Goal: Navigation & Orientation: Find specific page/section

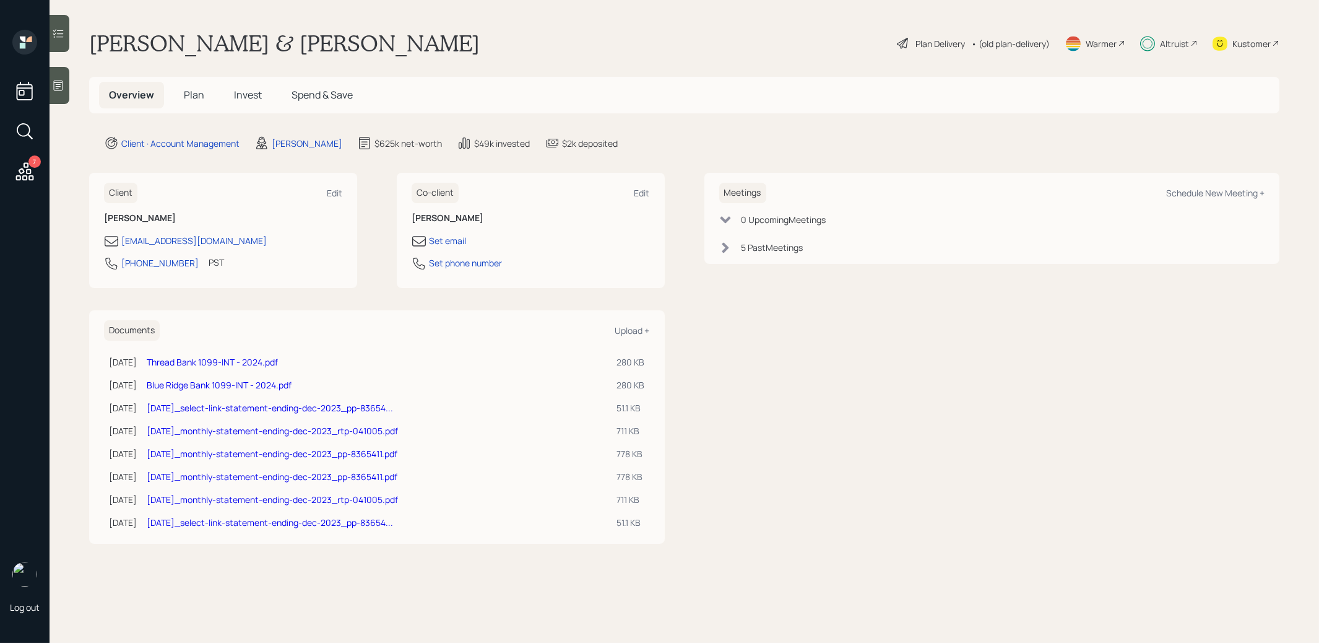
click at [245, 97] on span "Invest" at bounding box center [248, 95] width 28 height 14
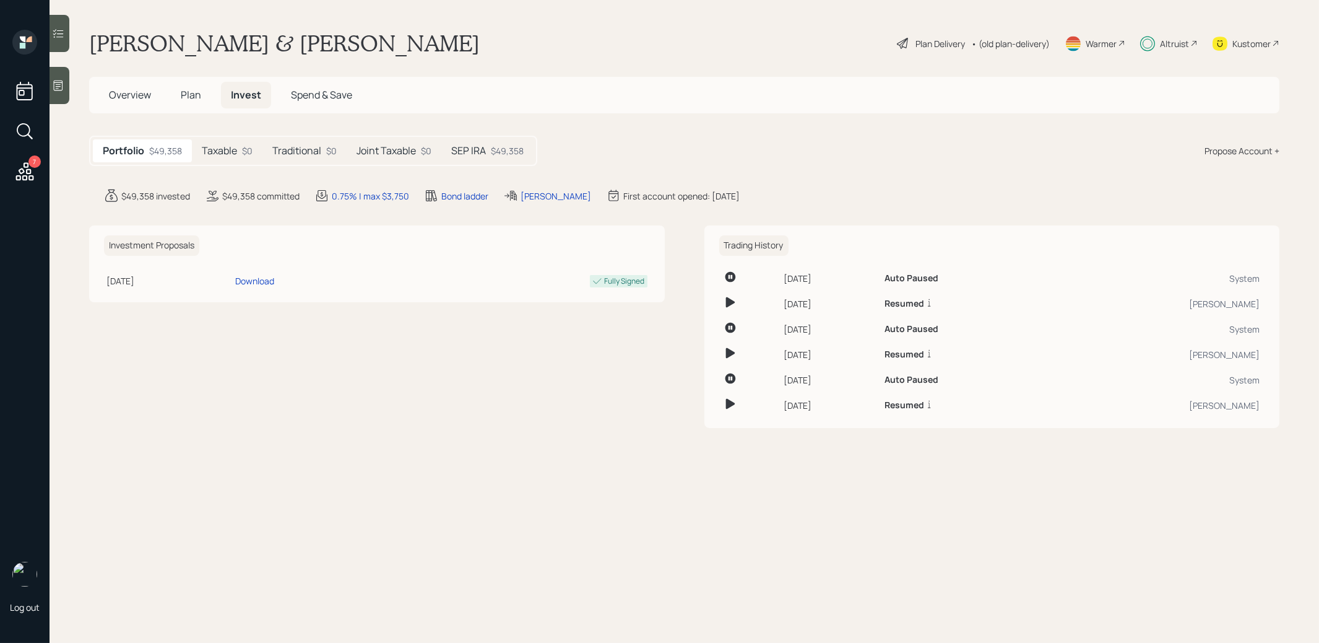
click at [186, 91] on span "Plan" at bounding box center [191, 95] width 20 height 14
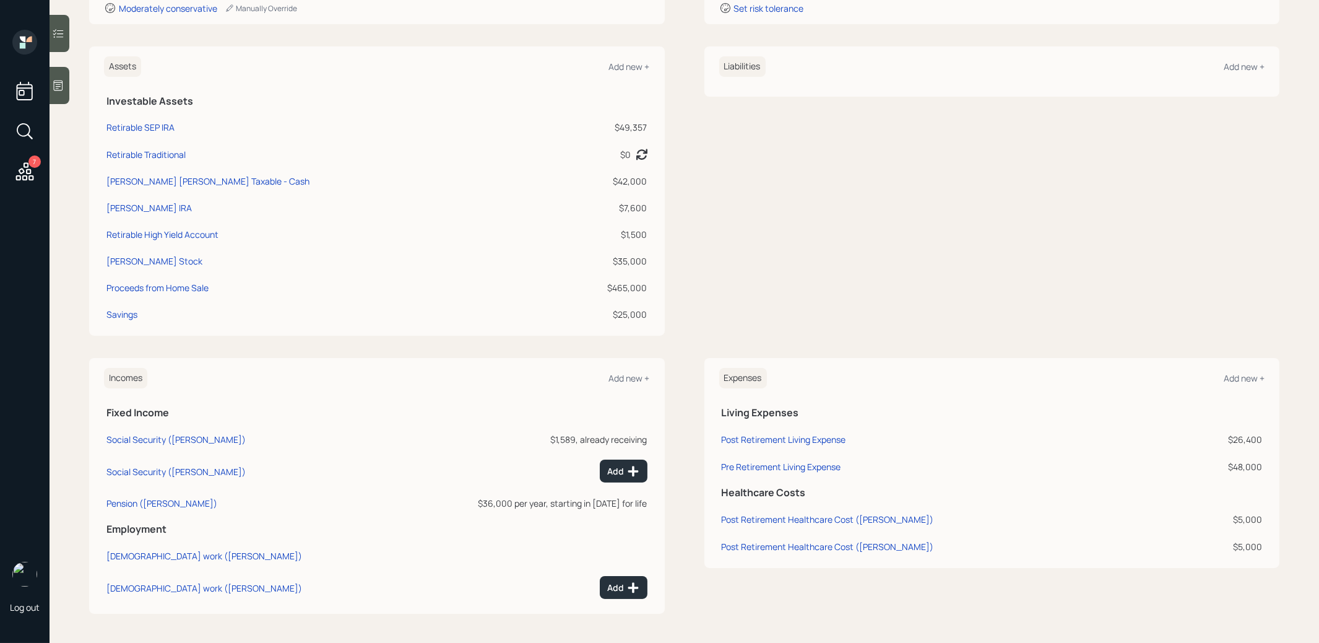
scroll to position [266, 0]
